Goal: Task Accomplishment & Management: Use online tool/utility

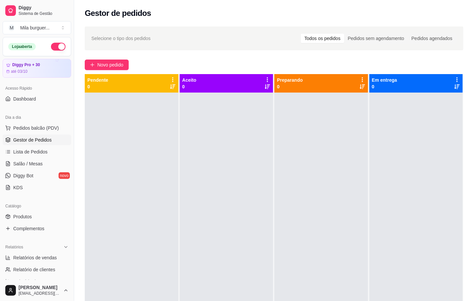
click at [63, 20] on div "Diggy Sistema de Gestão M Mila burguer ..." at bounding box center [37, 18] width 74 height 37
drag, startPoint x: 62, startPoint y: 22, endPoint x: 56, endPoint y: 27, distance: 8.0
click at [62, 25] on button "M Mila burguer ..." at bounding box center [37, 27] width 69 height 13
click at [46, 71] on div "Criar Catálogo" at bounding box center [38, 76] width 73 height 11
click at [31, 67] on div "M Mila Salgados" at bounding box center [38, 62] width 73 height 11
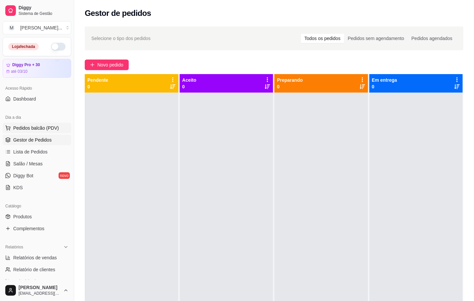
click at [40, 131] on span "Pedidos balcão (PDV)" at bounding box center [36, 128] width 46 height 7
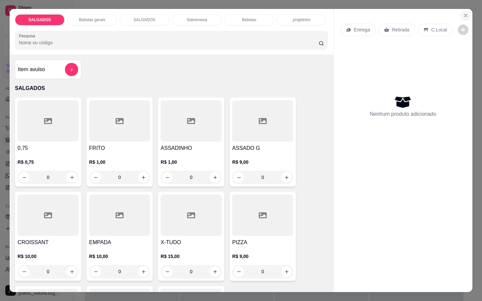
click at [460, 16] on button "Close" at bounding box center [465, 15] width 11 height 11
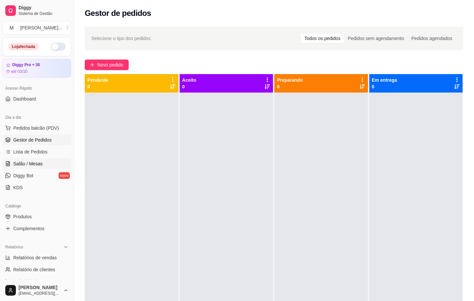
click at [44, 165] on link "Salão / Mesas" at bounding box center [37, 164] width 69 height 11
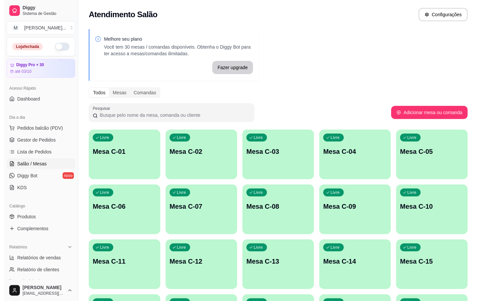
scroll to position [180, 0]
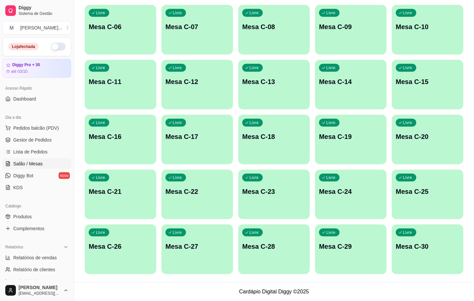
click at [310, 186] on div "Livre Mesa C-01 Livre Mesa C-02 Livre Mesa C-03 Livre Mesa C-04 Livre Mesa C-05…" at bounding box center [274, 112] width 379 height 324
click at [288, 198] on div "Livre Mesa C-23" at bounding box center [274, 191] width 72 height 42
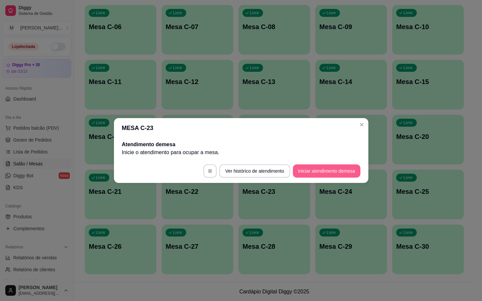
click at [342, 169] on button "Iniciar atendimento de mesa" at bounding box center [327, 171] width 68 height 13
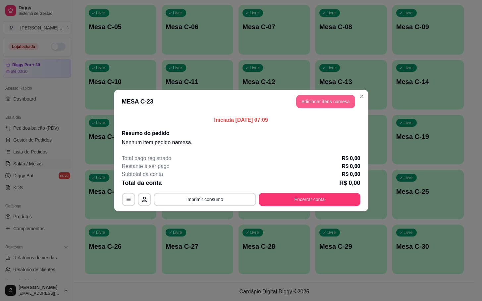
click at [330, 107] on button "Adicionar itens na mesa" at bounding box center [325, 101] width 59 height 13
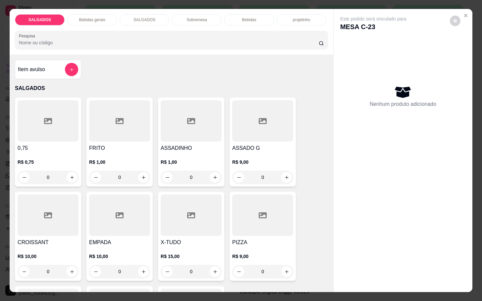
click at [120, 130] on div at bounding box center [119, 120] width 61 height 41
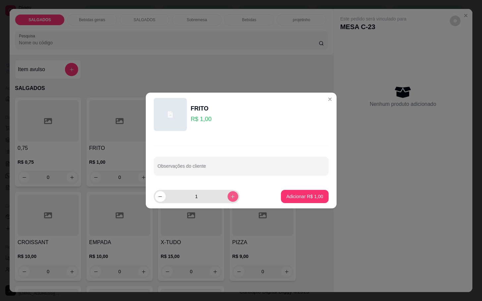
click at [229, 200] on button "increase-product-quantity" at bounding box center [232, 196] width 11 height 11
click at [230, 199] on icon "increase-product-quantity" at bounding box center [232, 196] width 5 height 5
click at [228, 193] on button "increase-product-quantity" at bounding box center [232, 196] width 10 height 10
click at [229, 193] on button "increase-product-quantity" at bounding box center [232, 196] width 10 height 10
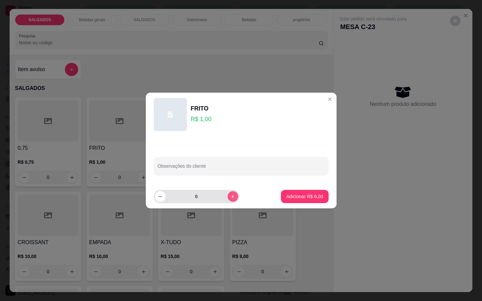
click at [230, 193] on button "increase-product-quantity" at bounding box center [232, 196] width 11 height 11
click at [230, 193] on button "increase-product-quantity" at bounding box center [232, 196] width 10 height 10
type input "8"
click at [311, 191] on button "Adicionar R$ 8,00" at bounding box center [304, 196] width 47 height 13
type input "8"
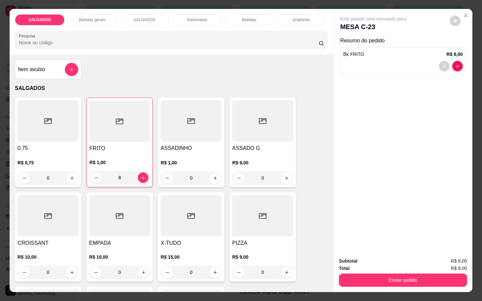
click at [104, 18] on div "Bebidas gerais" at bounding box center [92, 19] width 50 height 11
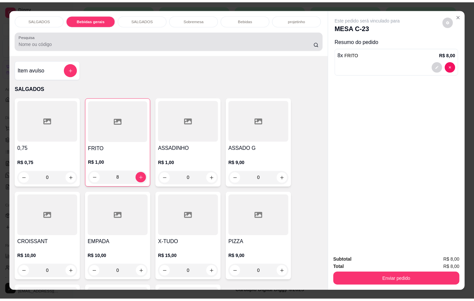
scroll to position [16, 0]
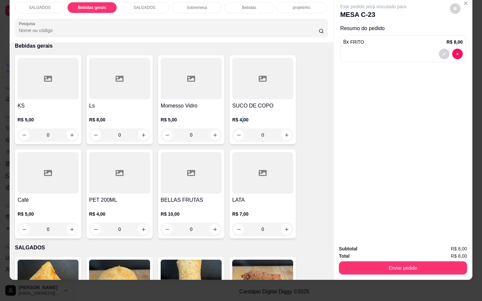
click at [239, 110] on div "R$ 4,00 0" at bounding box center [262, 126] width 61 height 32
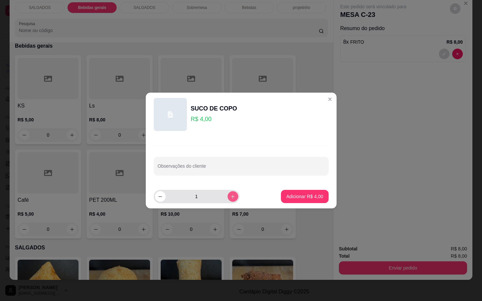
click at [227, 194] on button "increase-product-quantity" at bounding box center [232, 196] width 11 height 11
type input "2"
click at [301, 194] on p "Adicionar R$ 8,00" at bounding box center [304, 196] width 37 height 7
type input "2"
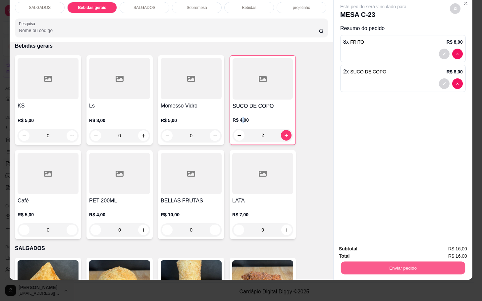
click at [345, 262] on button "Enviar pedido" at bounding box center [403, 268] width 124 height 13
click at [353, 245] on button "Não registrar e enviar pedido" at bounding box center [379, 244] width 69 height 13
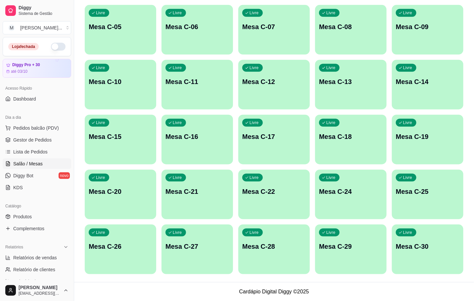
scroll to position [0, 0]
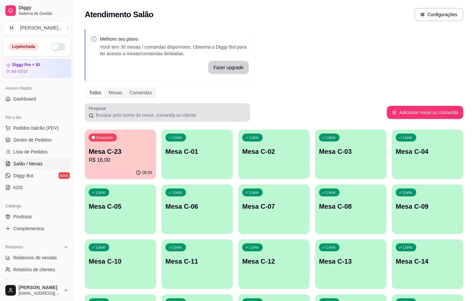
click at [182, 120] on div "Pesquisar" at bounding box center [168, 112] width 166 height 19
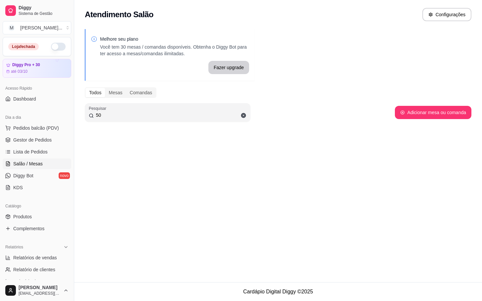
type input "5"
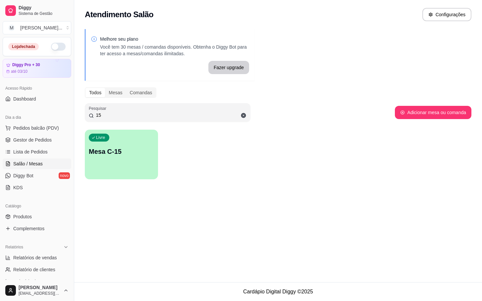
type input "1"
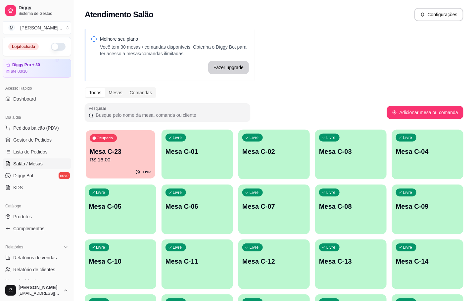
click at [120, 170] on div "00:03" at bounding box center [121, 172] width 70 height 13
click at [128, 158] on p "R$ 16,00" at bounding box center [121, 160] width 64 height 8
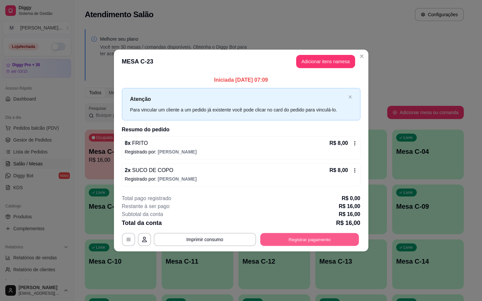
click at [297, 240] on button "Registrar pagamento" at bounding box center [309, 239] width 99 height 13
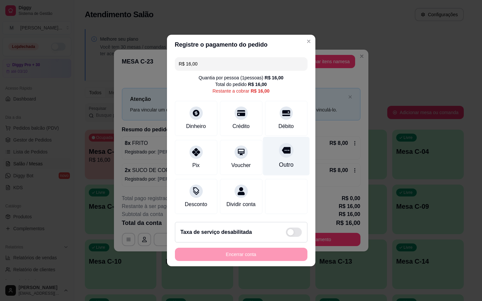
click at [287, 151] on div "Outro" at bounding box center [286, 156] width 47 height 39
type input "R$ 0,00"
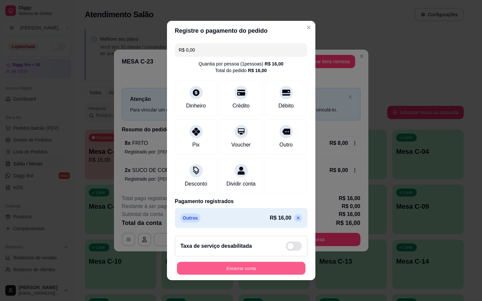
click at [250, 274] on button "Encerrar conta" at bounding box center [241, 268] width 128 height 13
click at [249, 272] on div "Encerrar conta" at bounding box center [241, 268] width 132 height 13
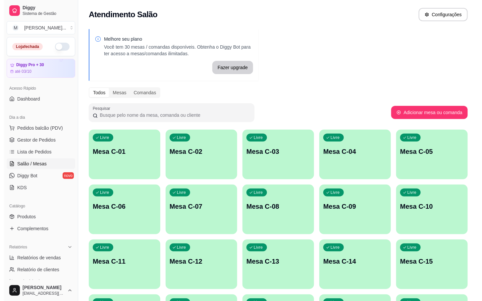
scroll to position [180, 0]
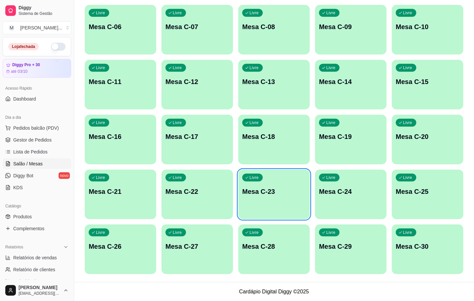
click at [277, 206] on div "Livre Mesa C-23" at bounding box center [274, 191] width 72 height 42
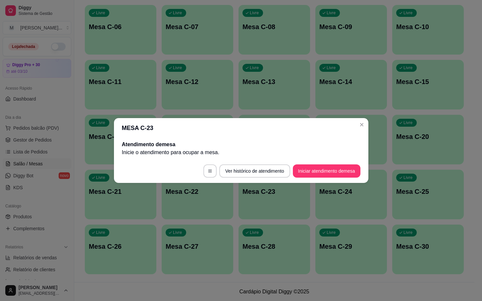
click at [339, 181] on footer "Ver histórico de atendimento Iniciar atendimento de mesa" at bounding box center [241, 171] width 254 height 24
click at [339, 180] on footer "Ver histórico de atendimento Iniciar atendimento de mesa" at bounding box center [241, 171] width 254 height 24
click at [343, 175] on button "Iniciar atendimento de mesa" at bounding box center [327, 171] width 66 height 13
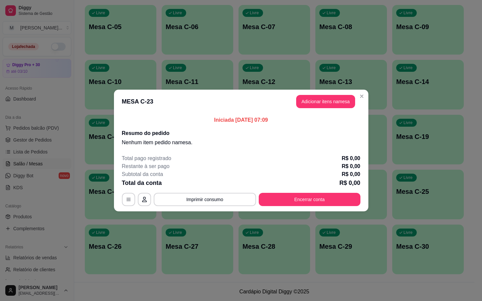
click at [345, 109] on header "MESA C-23 Adicionar itens na mesa" at bounding box center [241, 102] width 254 height 24
click at [347, 108] on button "Adicionar itens na mesa" at bounding box center [325, 101] width 59 height 13
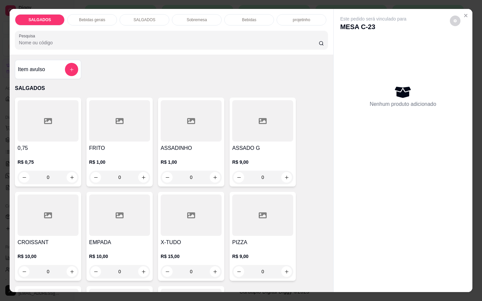
click at [113, 129] on div at bounding box center [119, 120] width 61 height 41
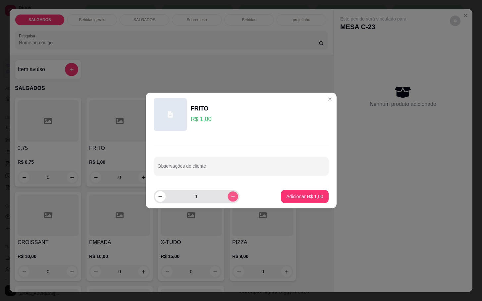
click at [230, 199] on icon "increase-product-quantity" at bounding box center [232, 196] width 5 height 5
click at [230, 199] on button "increase-product-quantity" at bounding box center [232, 196] width 10 height 10
click at [229, 200] on button "increase-product-quantity" at bounding box center [232, 196] width 10 height 10
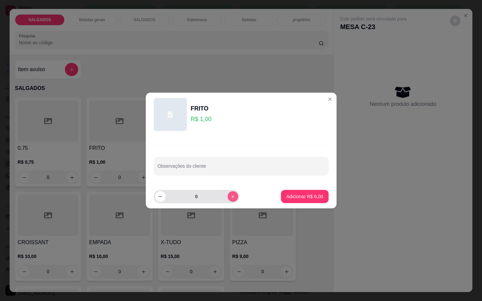
click at [229, 200] on button "increase-product-quantity" at bounding box center [232, 196] width 11 height 11
click at [228, 200] on button "increase-product-quantity" at bounding box center [232, 196] width 10 height 10
click at [228, 200] on button "increase-product-quantity" at bounding box center [232, 196] width 11 height 11
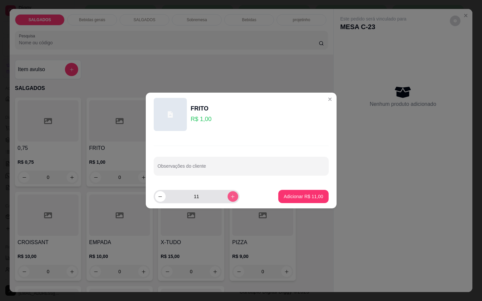
click at [228, 200] on button "increase-product-quantity" at bounding box center [232, 196] width 11 height 11
click at [229, 200] on button "increase-product-quantity" at bounding box center [232, 196] width 10 height 10
click at [230, 199] on button "increase-product-quantity" at bounding box center [232, 196] width 10 height 10
type input "14"
click at [298, 201] on button "Adicionar R$ 14,00" at bounding box center [303, 196] width 49 height 13
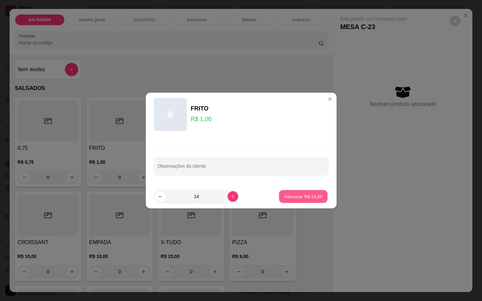
type input "14"
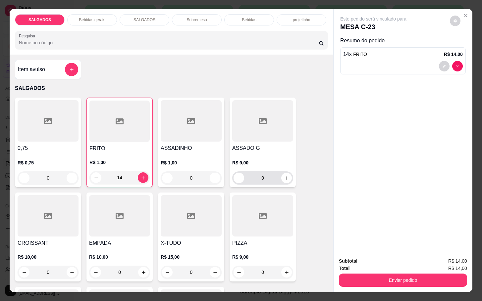
scroll to position [149, 0]
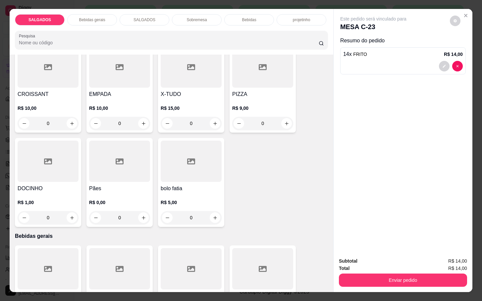
click at [97, 17] on p "Bebidas gerais" at bounding box center [92, 19] width 26 height 5
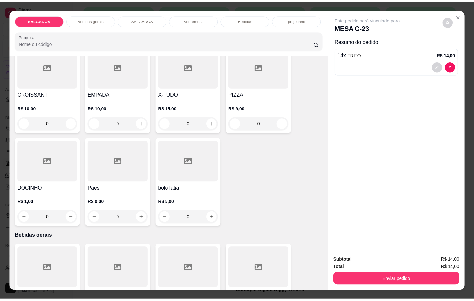
scroll to position [16, 0]
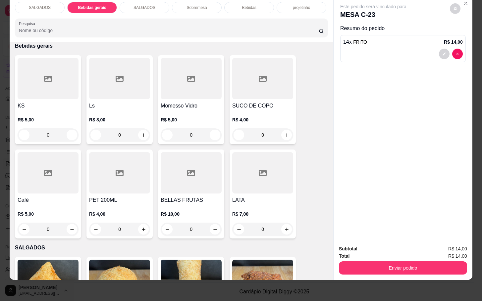
click at [70, 172] on div at bounding box center [48, 172] width 61 height 41
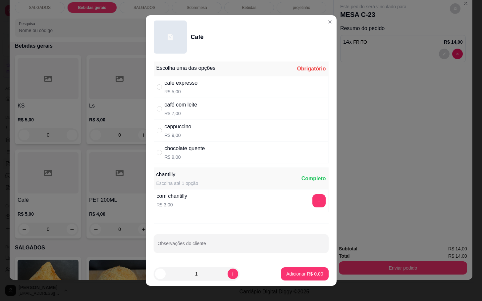
click at [233, 106] on div "café com leite R$ 7,00" at bounding box center [241, 109] width 175 height 22
radio input "true"
click at [217, 272] on input "1" at bounding box center [197, 273] width 62 height 13
click at [230, 272] on icon "increase-product-quantity" at bounding box center [232, 274] width 5 height 5
type input "2"
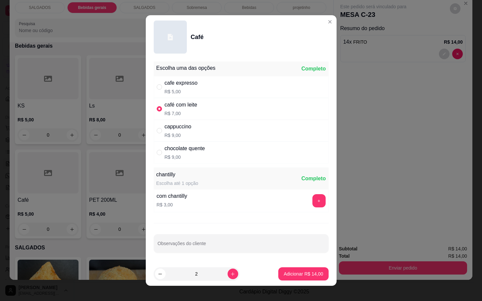
click at [296, 266] on footer "2 Adicionar R$ 14,00" at bounding box center [241, 274] width 191 height 24
click at [298, 279] on button "Adicionar R$ 14,00" at bounding box center [303, 273] width 50 height 13
type input "2"
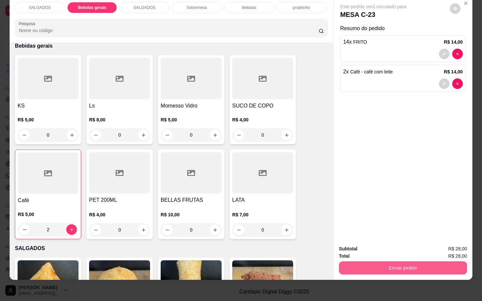
click at [360, 263] on button "Enviar pedido" at bounding box center [403, 268] width 128 height 13
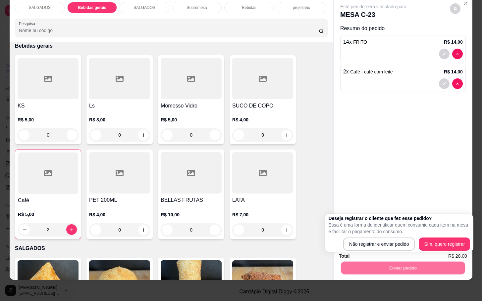
click at [368, 252] on div "Deseja registrar o cliente que fez esse pedido? Essa é uma forma de identificar…" at bounding box center [399, 233] width 148 height 38
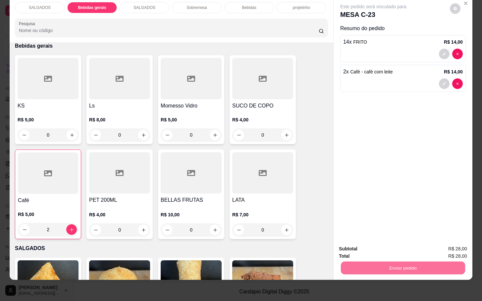
click at [366, 246] on button "Não registrar e enviar pedido" at bounding box center [379, 244] width 67 height 12
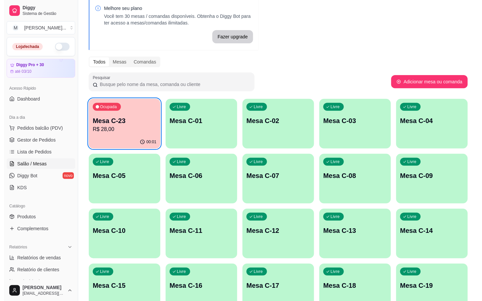
scroll to position [0, 0]
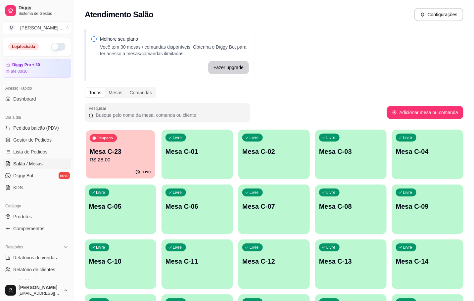
click at [139, 165] on button "Ocupada Mesa C-23 R$ 28,00 00:01" at bounding box center [121, 154] width 70 height 48
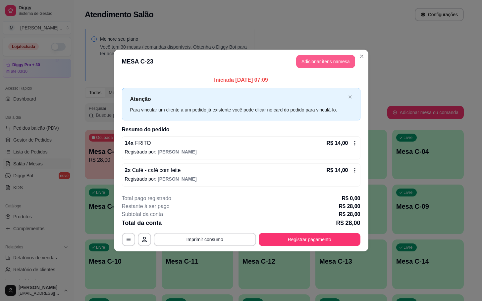
click at [334, 66] on button "Adicionar itens na mesa" at bounding box center [325, 61] width 59 height 13
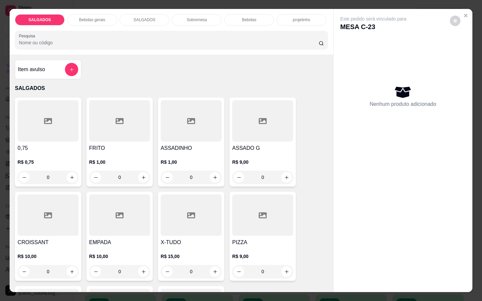
click at [64, 76] on div "Item avulso SALGADOS 0,75 R$ 0,75 0 FRITO R$ 1,00 0 ASSADINHO R$ 1,00 0 ASSADO …" at bounding box center [171, 173] width 323 height 237
click at [69, 67] on icon "add-separate-item" at bounding box center [71, 69] width 5 height 5
click at [94, 25] on div "SALGADOS Bebidas gerais SALGADOS Sobremesa Bebidas projetinho Pesquisa" at bounding box center [171, 32] width 323 height 46
click at [98, 9] on div "SALGADOS Bebidas gerais SALGADOS Sobremesa Bebidas projetinho Pesquisa" at bounding box center [171, 32] width 323 height 46
click at [94, 17] on p "Bebidas gerais" at bounding box center [92, 19] width 26 height 5
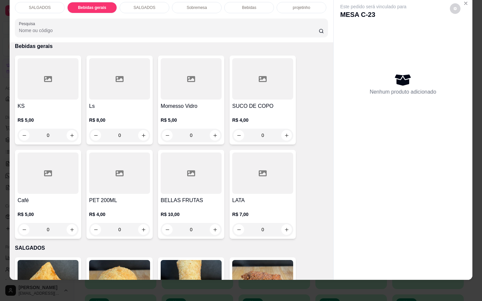
scroll to position [425, 0]
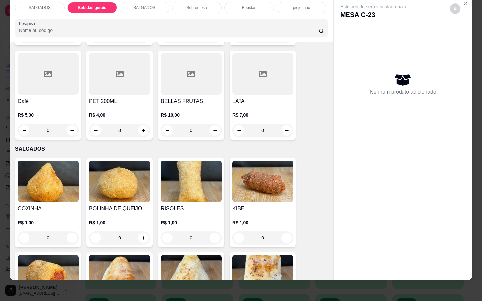
click at [115, 75] on div at bounding box center [119, 73] width 61 height 41
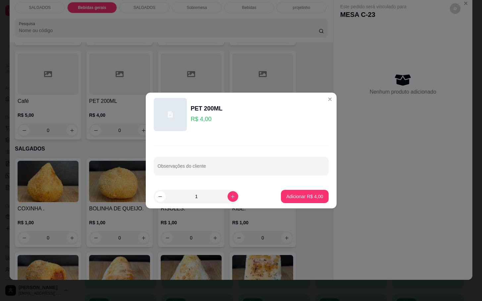
click at [287, 197] on p "Adicionar R$ 4,00" at bounding box center [304, 196] width 37 height 7
type input "1"
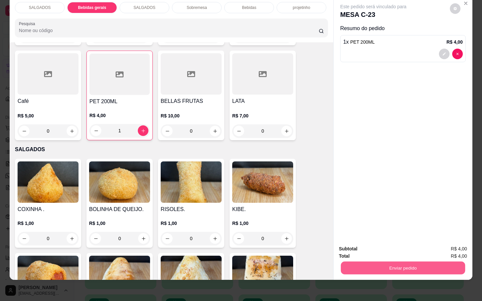
click at [344, 262] on button "Enviar pedido" at bounding box center [403, 268] width 124 height 13
drag, startPoint x: 343, startPoint y: 254, endPoint x: 343, endPoint y: 243, distance: 10.3
click at [342, 241] on div "Não registrar e enviar pedido Sim, quero registrar" at bounding box center [398, 246] width 113 height 11
click at [347, 245] on button "Não registrar e enviar pedido" at bounding box center [379, 244] width 69 height 13
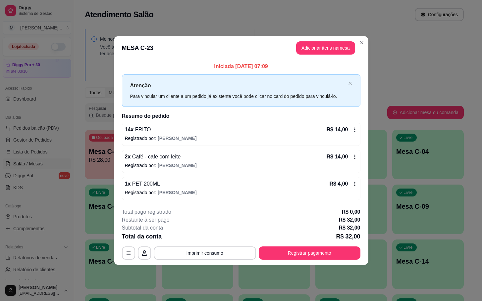
click at [329, 265] on footer "**********" at bounding box center [241, 234] width 254 height 62
click at [326, 261] on footer "**********" at bounding box center [241, 234] width 254 height 62
click at [324, 255] on button "Registrar pagamento" at bounding box center [310, 253] width 102 height 13
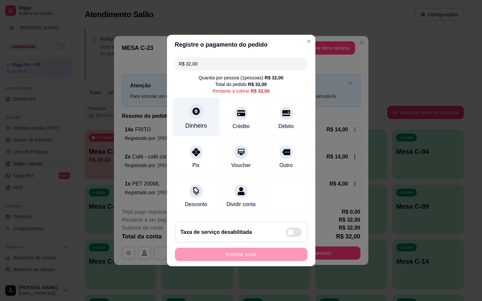
click at [182, 117] on div "Dinheiro" at bounding box center [195, 117] width 47 height 39
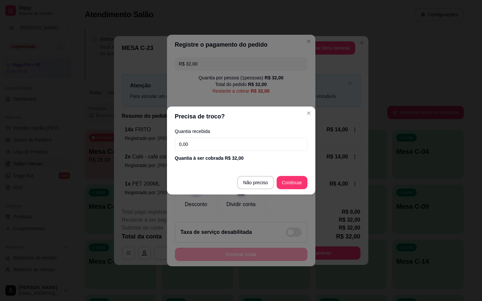
click at [250, 191] on footer "Não preciso Continuar" at bounding box center [241, 183] width 148 height 24
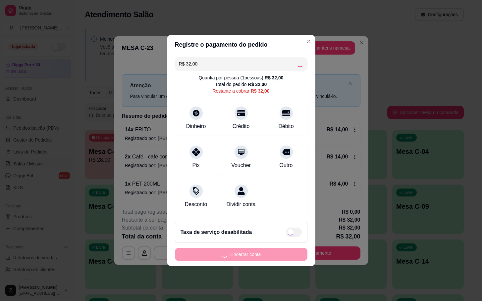
type input "R$ 0,00"
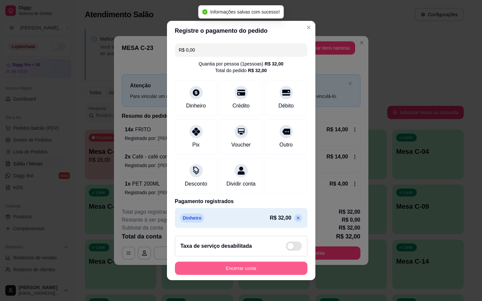
click at [270, 267] on button "Encerrar conta" at bounding box center [241, 268] width 132 height 13
